Goal: Check status: Check status

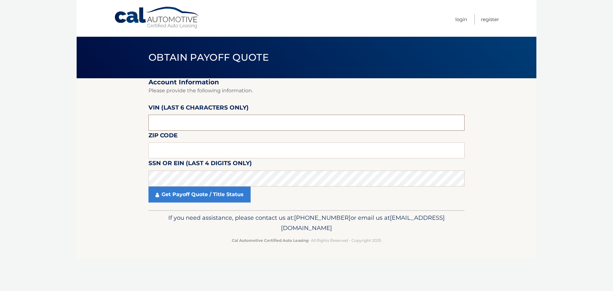
click at [190, 128] on input "text" at bounding box center [306, 123] width 316 height 16
type input "162387"
type input "15217"
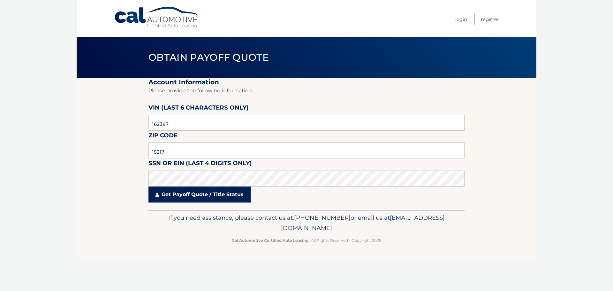
click at [245, 190] on link "Get Payoff Quote / Title Status" at bounding box center [199, 194] width 102 height 16
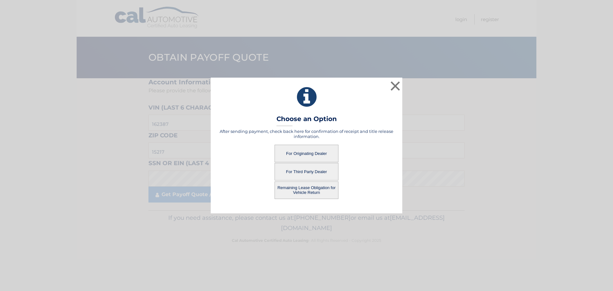
click at [309, 157] on button "For Originating Dealer" at bounding box center [306, 154] width 64 height 18
click at [297, 154] on button "For Originating Dealer" at bounding box center [306, 154] width 64 height 18
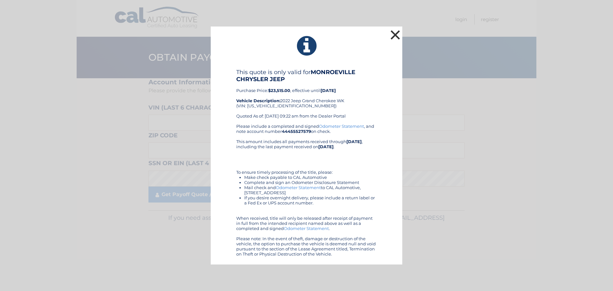
click at [393, 38] on button "×" at bounding box center [395, 34] width 13 height 13
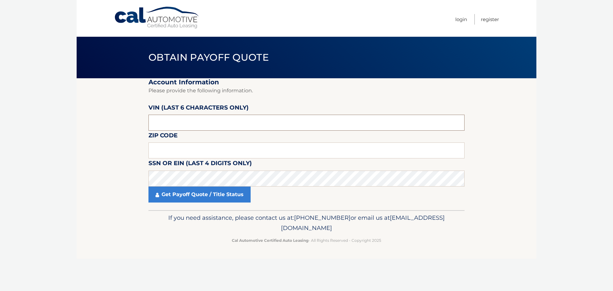
click at [202, 117] on input "text" at bounding box center [306, 123] width 316 height 16
type input "15217"
drag, startPoint x: 203, startPoint y: 119, endPoint x: 205, endPoint y: 125, distance: 6.0
click at [203, 119] on input "text" at bounding box center [306, 123] width 316 height 16
type input "162387"
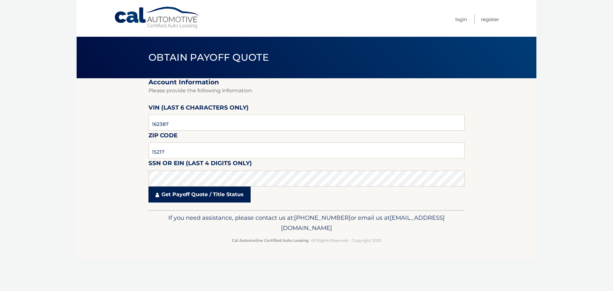
click at [185, 198] on link "Get Payoff Quote / Title Status" at bounding box center [199, 194] width 102 height 16
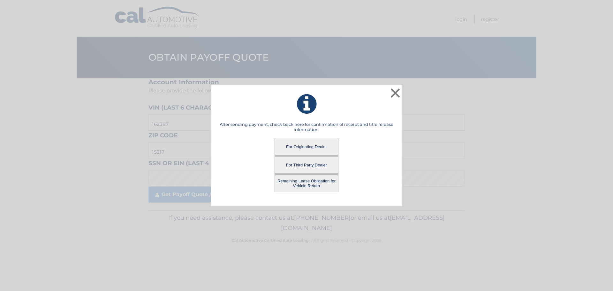
click at [297, 184] on button "Remaining Lease Obligation for Vehicle Return" at bounding box center [306, 183] width 64 height 18
click at [315, 182] on button "Remaining Lease Obligation for Vehicle Return" at bounding box center [306, 183] width 64 height 18
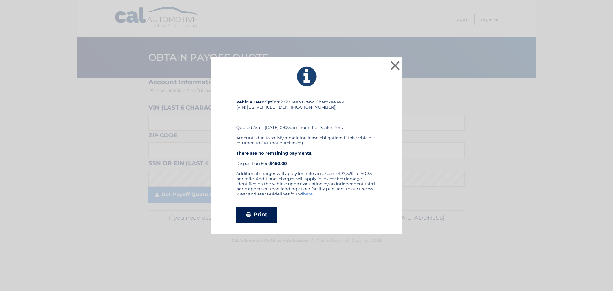
click at [257, 214] on link "Print" at bounding box center [256, 214] width 41 height 16
click at [395, 66] on button "×" at bounding box center [395, 65] width 13 height 13
